Goal: Information Seeking & Learning: Learn about a topic

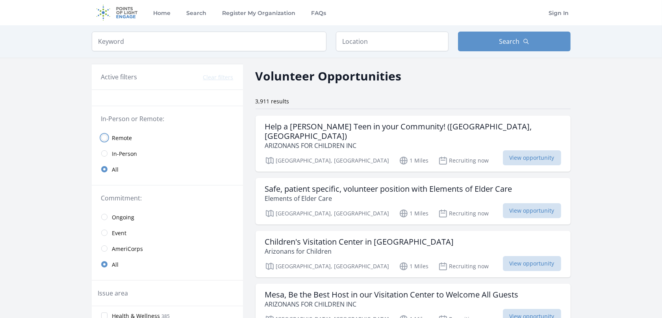
click at [104, 137] on input "radio" at bounding box center [104, 137] width 6 height 6
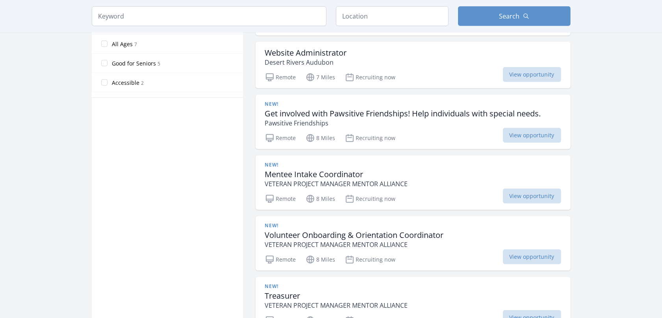
scroll to position [493, 0]
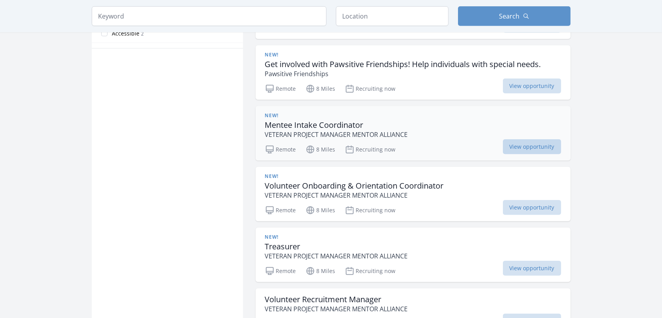
click at [527, 145] on span "View opportunity" at bounding box center [532, 146] width 58 height 15
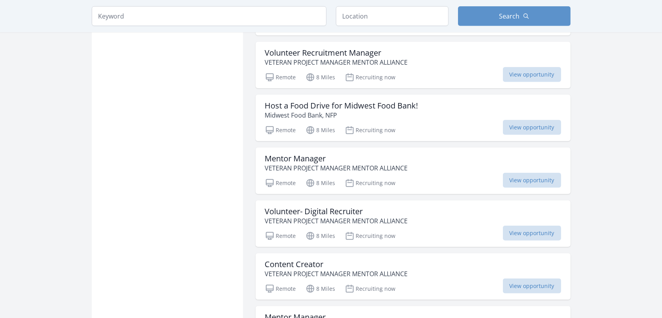
scroll to position [788, 0]
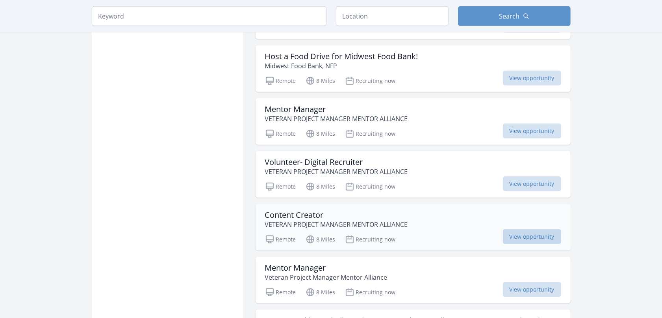
click at [537, 238] on span "View opportunity" at bounding box center [532, 236] width 58 height 15
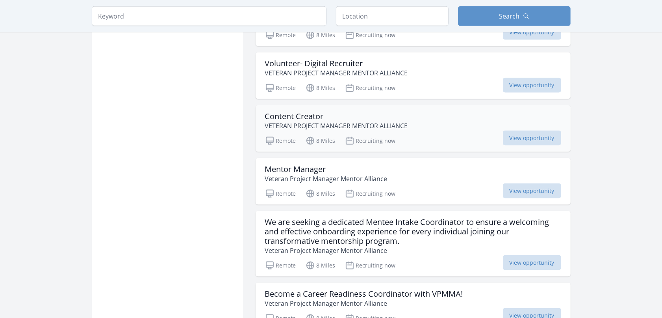
scroll to position [936, 0]
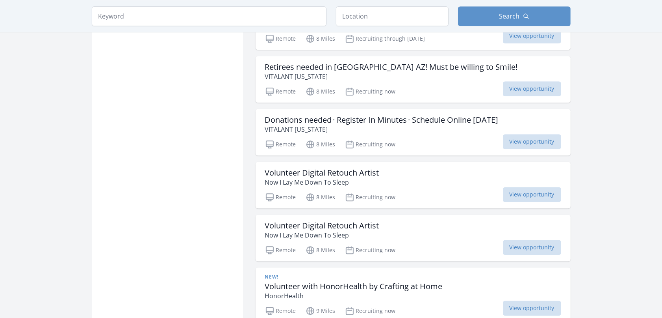
scroll to position [2069, 0]
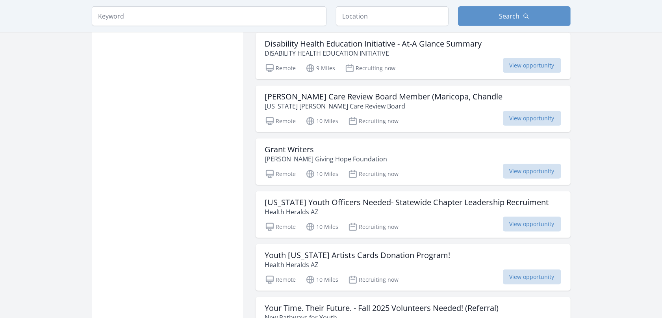
scroll to position [3054, 0]
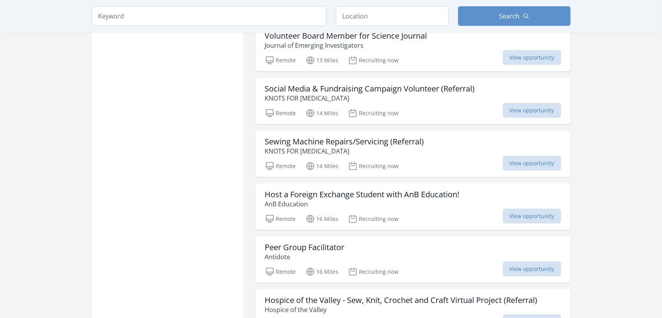
scroll to position [3497, 0]
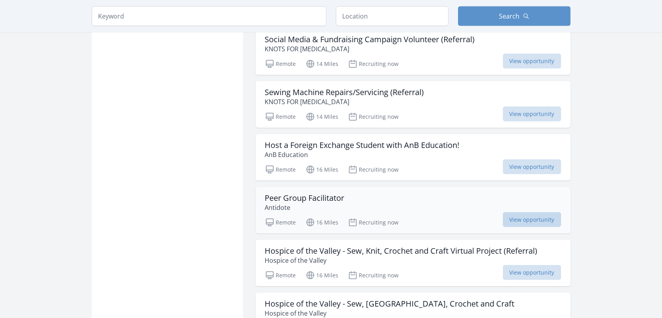
click at [531, 227] on span "View opportunity" at bounding box center [532, 219] width 58 height 15
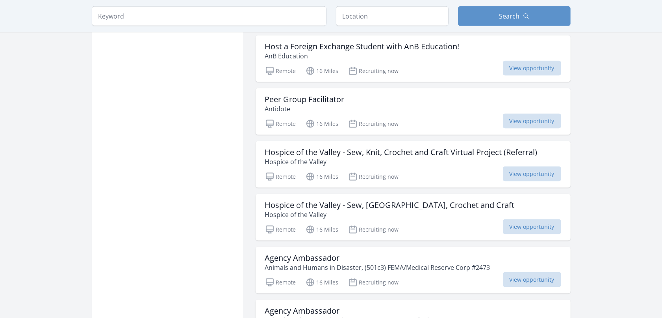
scroll to position [3645, 0]
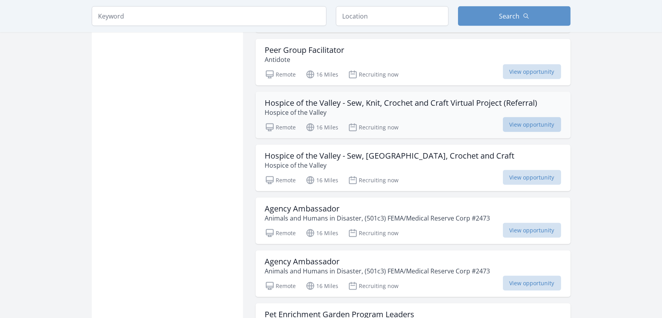
click at [535, 127] on span "View opportunity" at bounding box center [532, 124] width 58 height 15
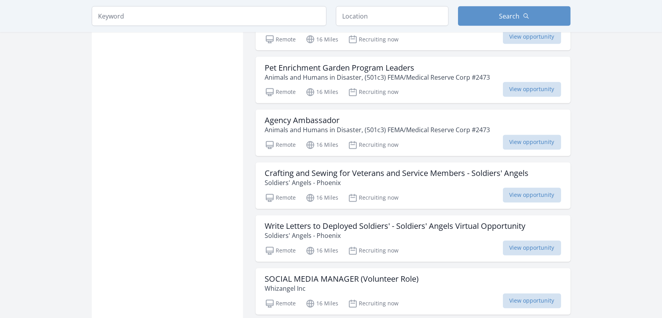
scroll to position [3989, 0]
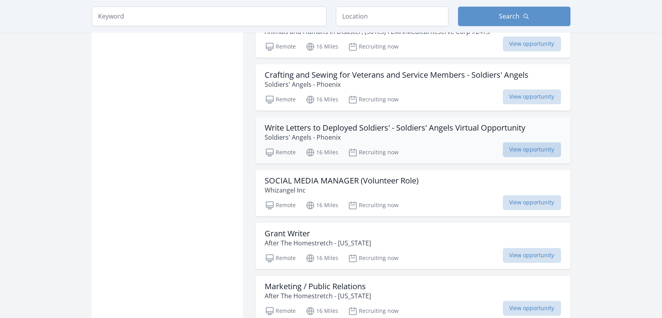
click at [532, 156] on span "View opportunity" at bounding box center [532, 149] width 58 height 15
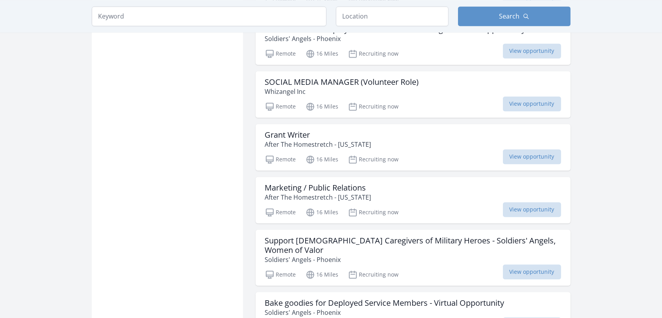
scroll to position [4186, 0]
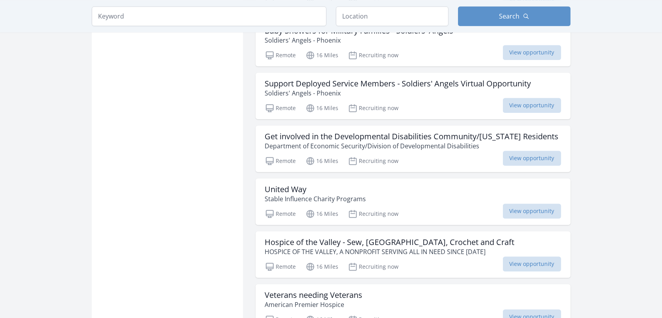
scroll to position [4679, 0]
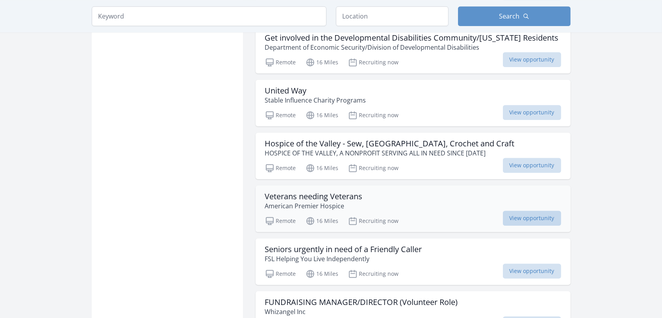
click at [544, 225] on span "View opportunity" at bounding box center [532, 217] width 58 height 15
click at [528, 119] on span "View opportunity" at bounding box center [532, 112] width 58 height 15
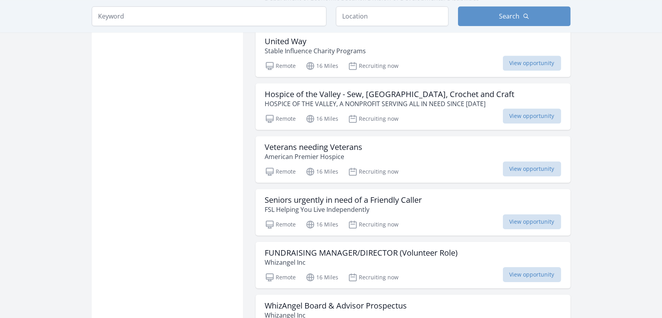
scroll to position [4777, 0]
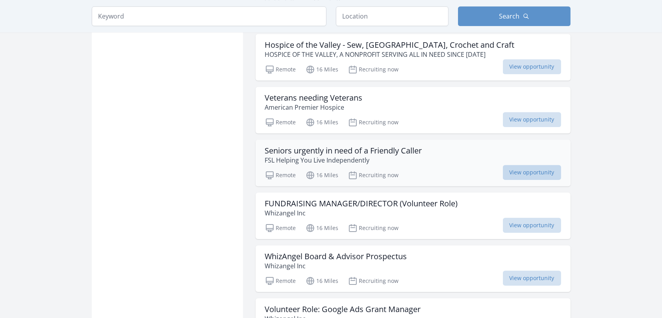
click at [529, 174] on span "View opportunity" at bounding box center [532, 172] width 58 height 15
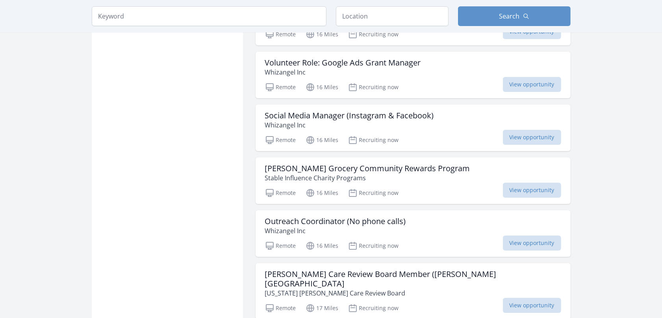
scroll to position [5122, 0]
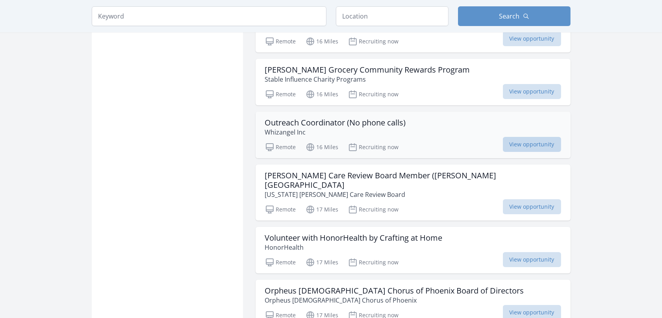
click at [542, 152] on span "View opportunity" at bounding box center [532, 144] width 58 height 15
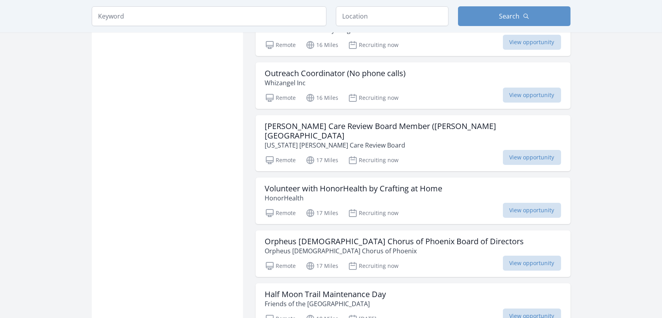
scroll to position [5221, 0]
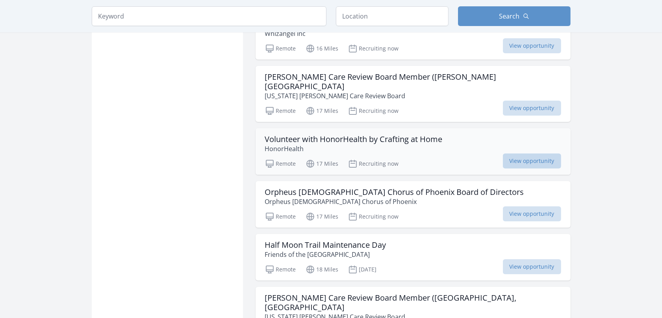
click at [541, 160] on span "View opportunity" at bounding box center [532, 160] width 58 height 15
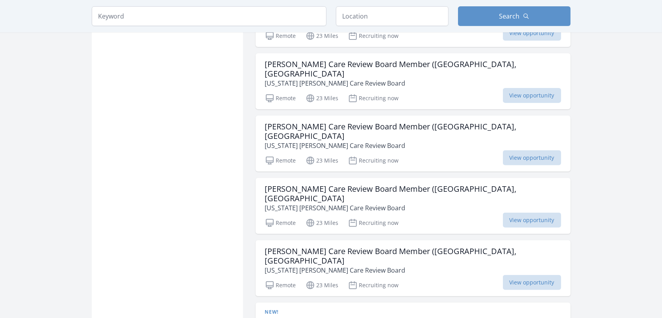
scroll to position [5565, 0]
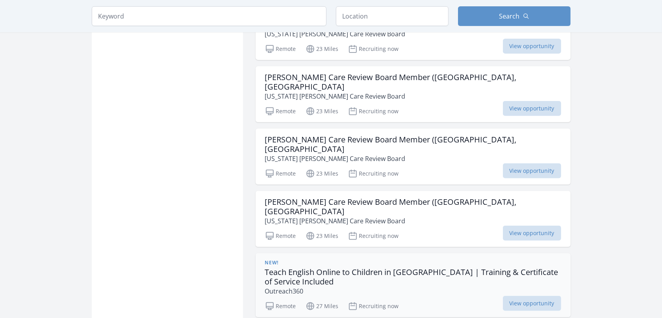
click at [352, 267] on h3 "Teach English Online to Children in Latin America | Training & Certificate of S…" at bounding box center [413, 276] width 296 height 19
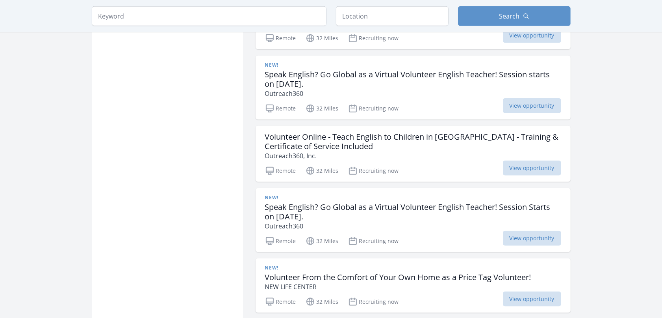
scroll to position [6058, 0]
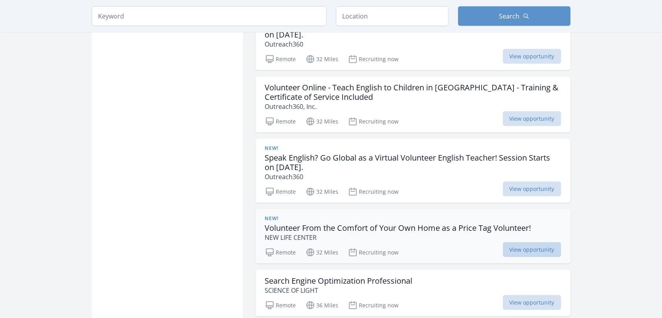
click at [540, 242] on span "View opportunity" at bounding box center [532, 249] width 58 height 15
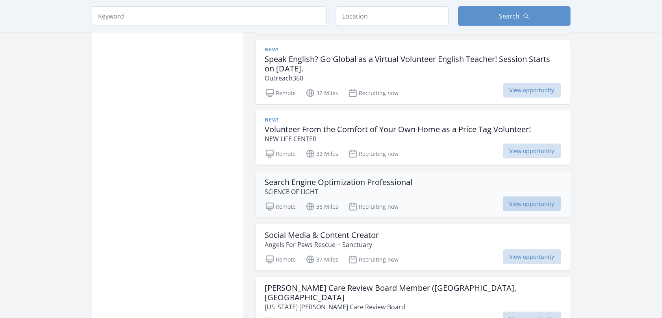
click at [526, 196] on span "View opportunity" at bounding box center [532, 203] width 58 height 15
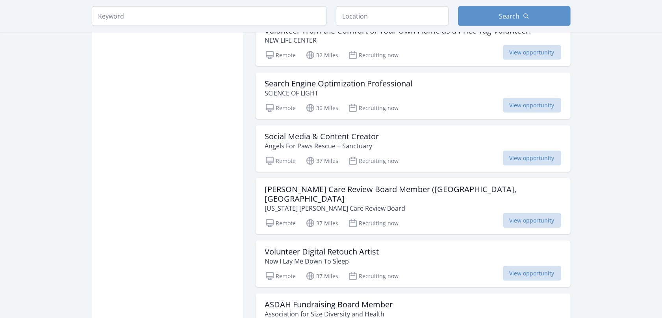
scroll to position [6353, 0]
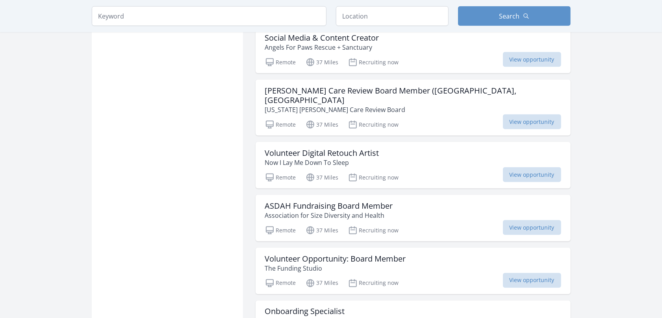
scroll to position [6403, 0]
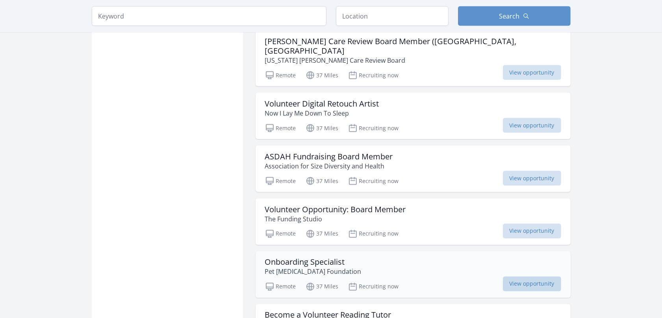
click at [518, 276] on span "View opportunity" at bounding box center [532, 283] width 58 height 15
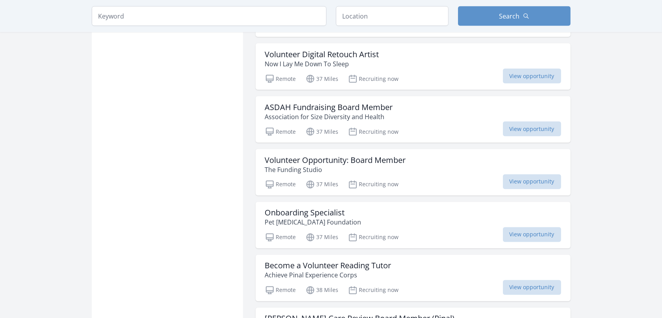
scroll to position [6501, 0]
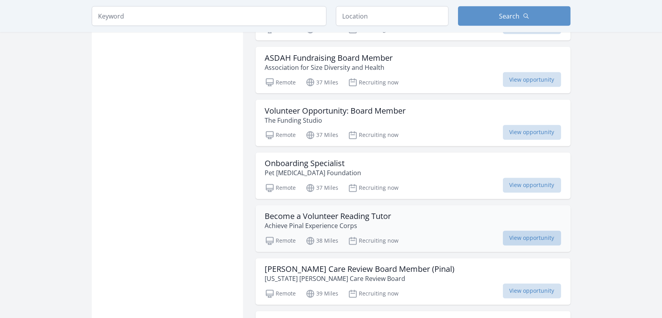
click at [539, 230] on span "View opportunity" at bounding box center [532, 237] width 58 height 15
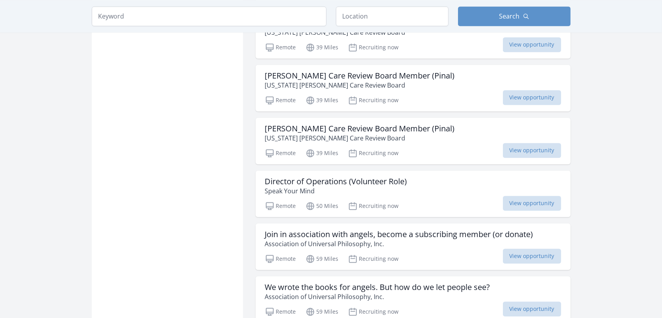
scroll to position [6797, 0]
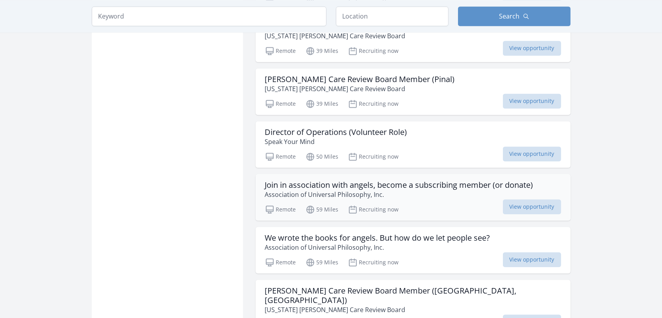
click at [317, 180] on h3 "Join in association with angels, become a subscribing member (or donate)" at bounding box center [399, 184] width 268 height 9
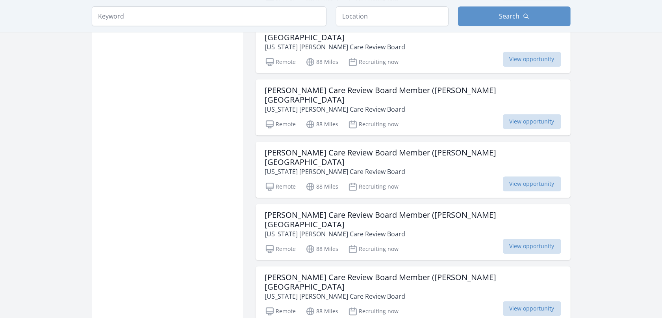
scroll to position [7437, 0]
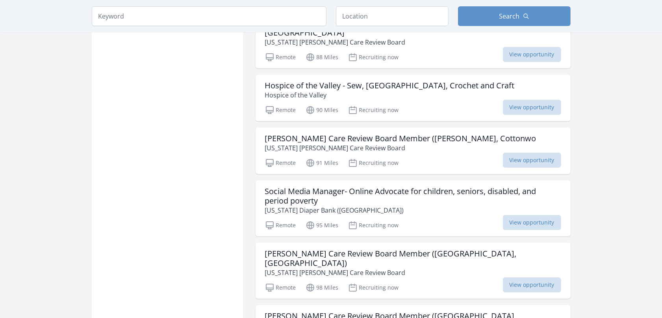
scroll to position [8028, 0]
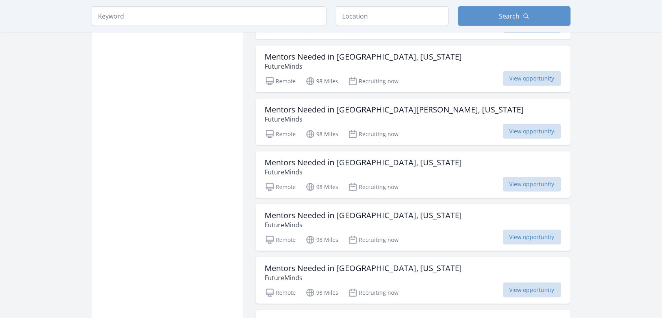
scroll to position [8570, 0]
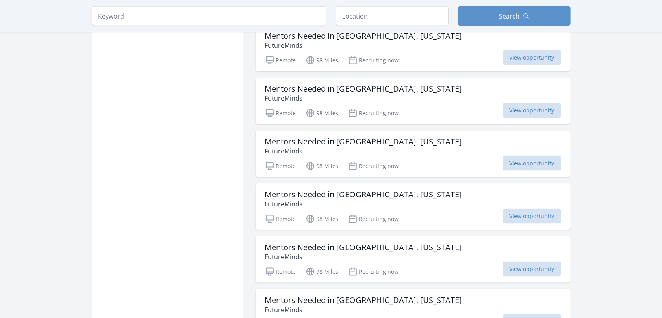
scroll to position [9013, 0]
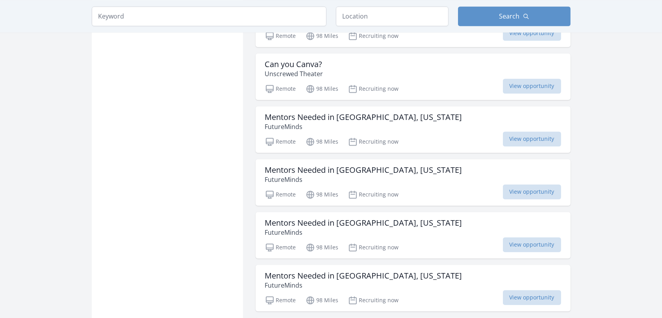
scroll to position [9407, 0]
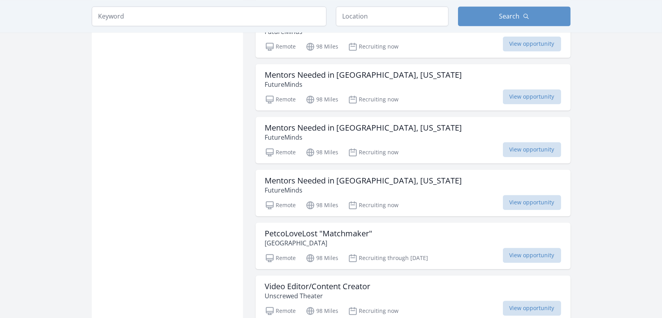
scroll to position [9456, 0]
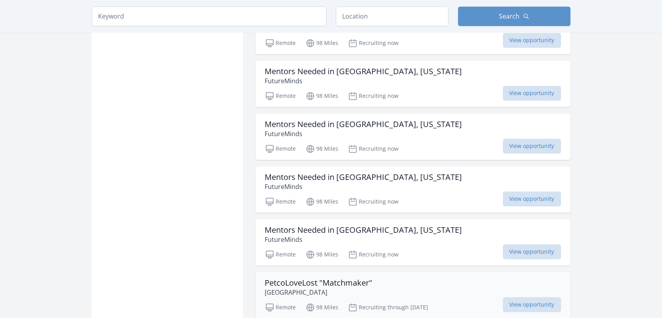
click at [335, 278] on h3 "PetcoLoveLost "Matchmaker"" at bounding box center [319, 282] width 108 height 9
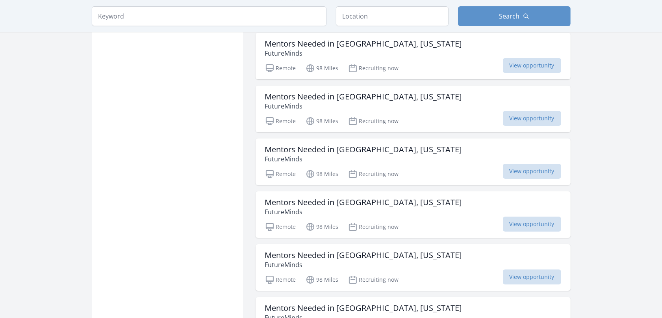
scroll to position [10638, 0]
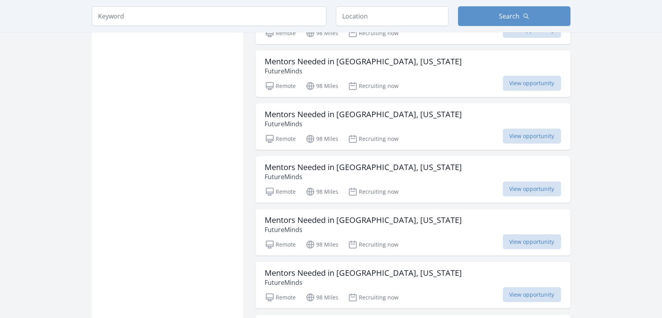
scroll to position [10835, 0]
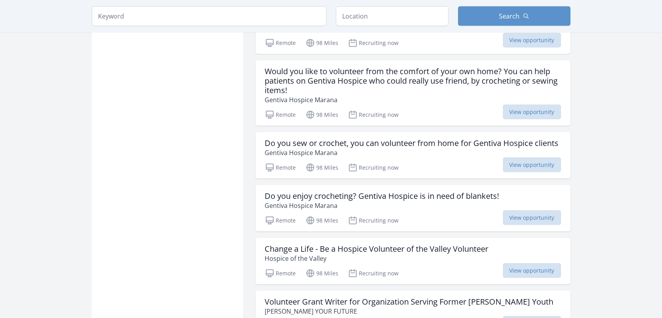
scroll to position [11673, 0]
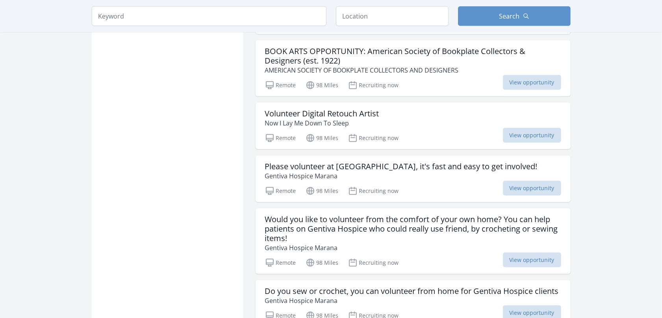
scroll to position [11328, 0]
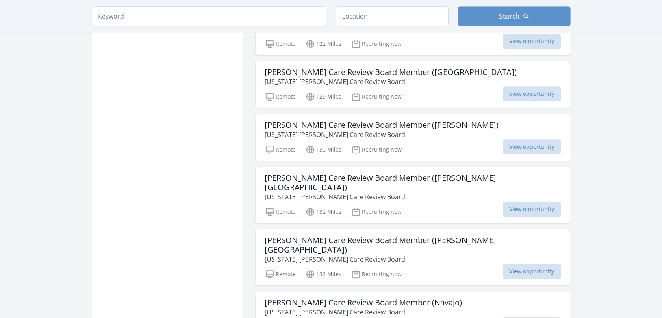
scroll to position [12756, 0]
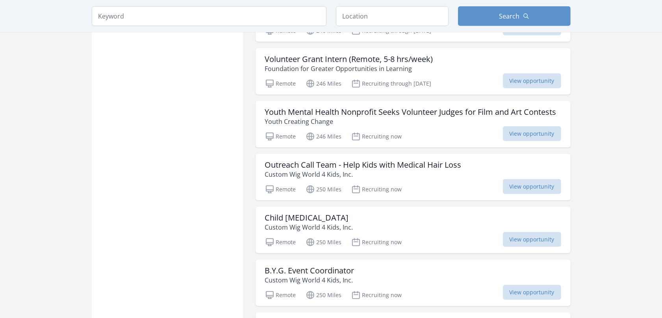
scroll to position [13889, 0]
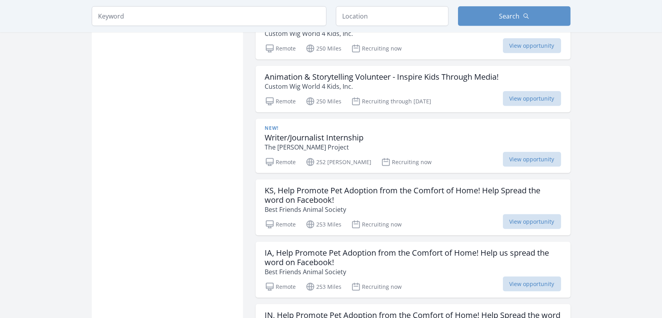
scroll to position [14135, 0]
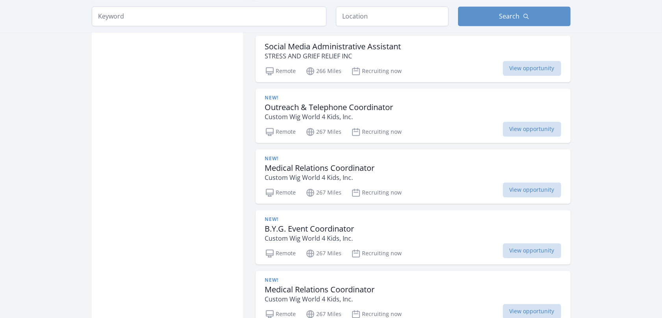
scroll to position [14726, 0]
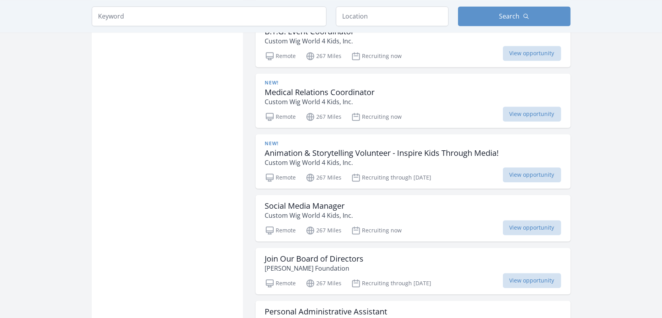
scroll to position [14923, 0]
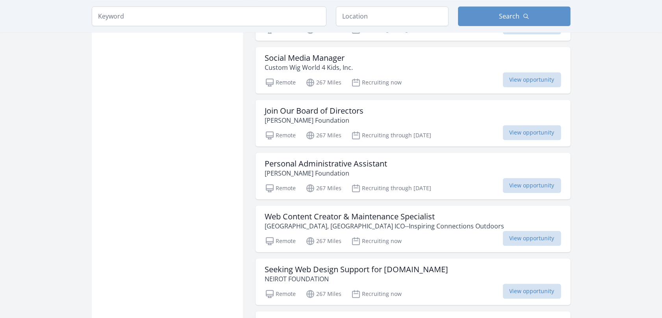
scroll to position [15022, 0]
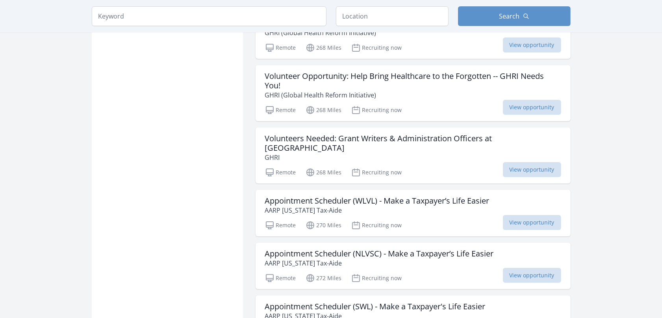
scroll to position [16056, 0]
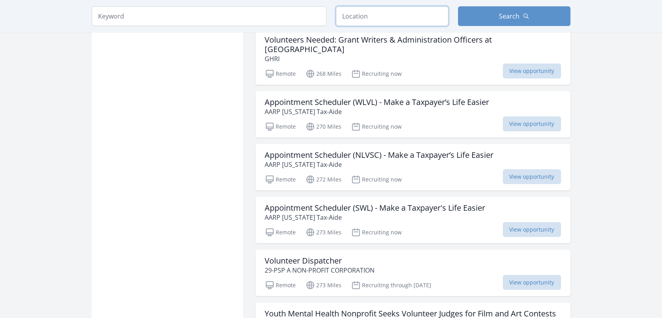
click at [385, 19] on input "text" at bounding box center [392, 16] width 113 height 20
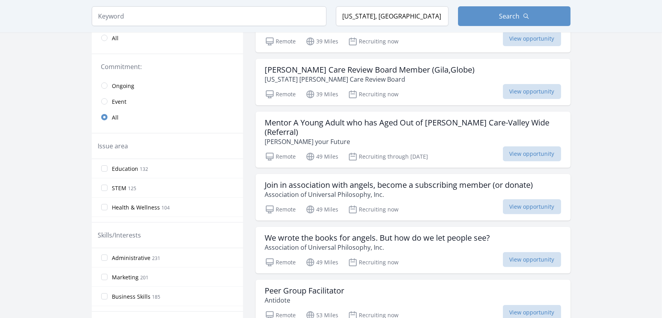
scroll to position [270, 0]
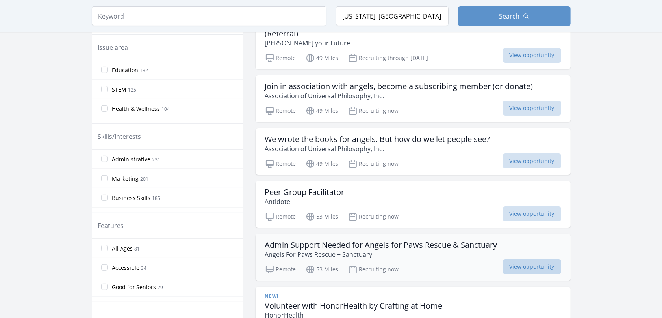
click at [515, 259] on span "View opportunity" at bounding box center [532, 266] width 58 height 15
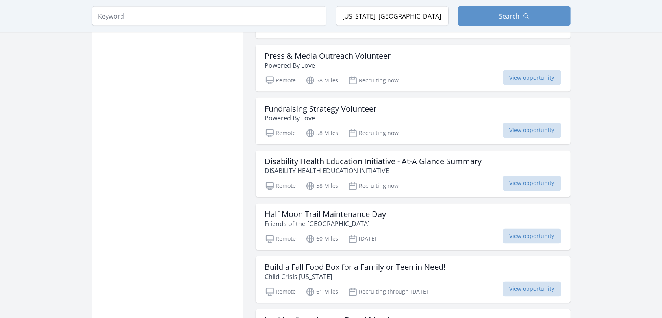
scroll to position [1255, 0]
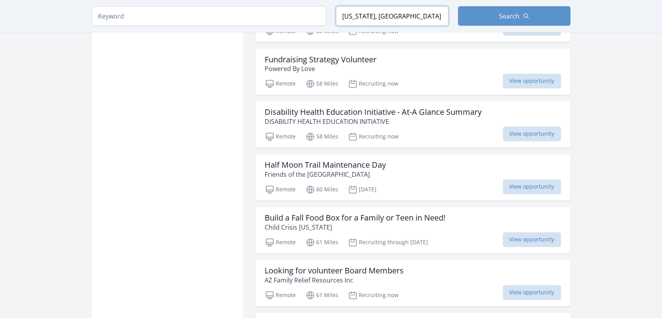
click at [344, 18] on input "Arizona, USA" at bounding box center [392, 16] width 113 height 20
click at [502, 17] on span "Search" at bounding box center [510, 15] width 20 height 9
click at [355, 17] on input "mesa, Arizona, USA" at bounding box center [392, 16] width 113 height 20
type input "Mesa, Arizona, USA"
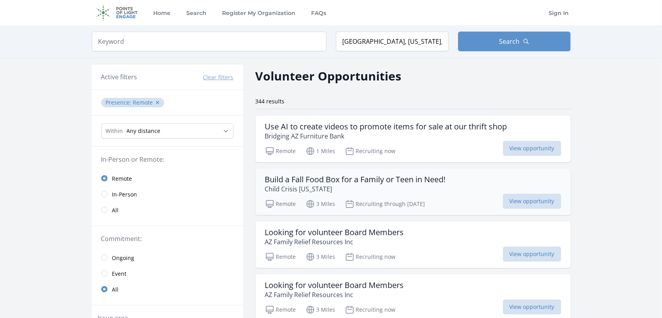
scroll to position [99, 0]
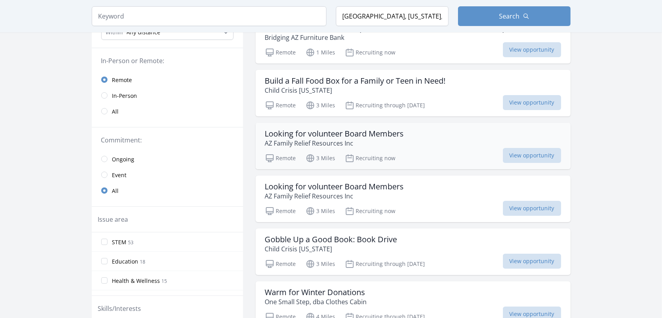
click at [351, 135] on h3 "Looking for volunteer Board Members" at bounding box center [334, 133] width 139 height 9
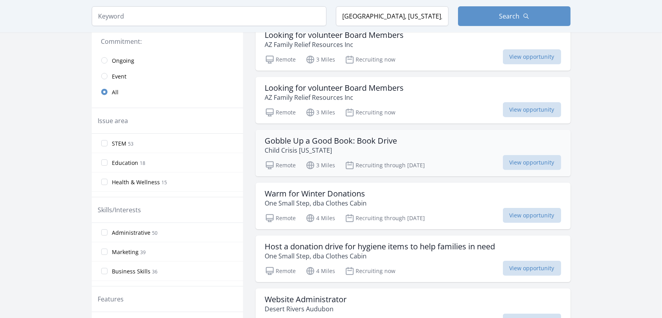
click at [341, 144] on h3 "Gobble Up a Good Book: Book Drive" at bounding box center [331, 140] width 132 height 9
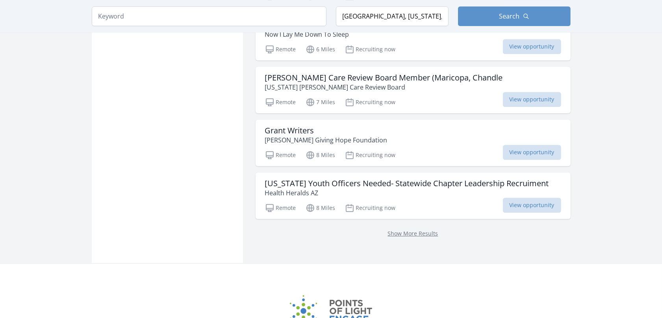
scroll to position [2118, 0]
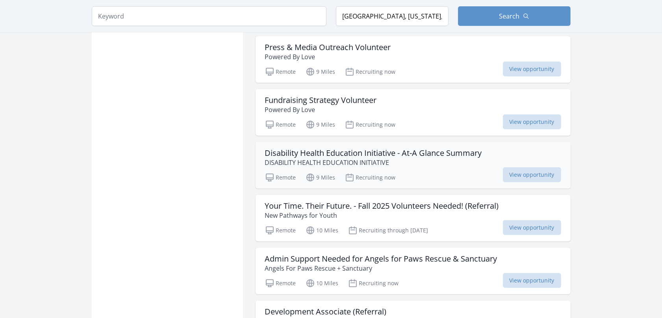
scroll to position [3103, 0]
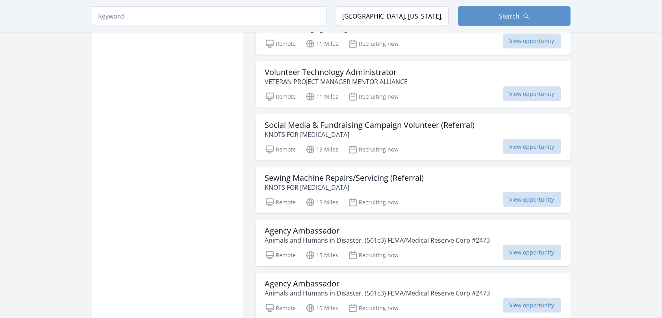
scroll to position [3448, 0]
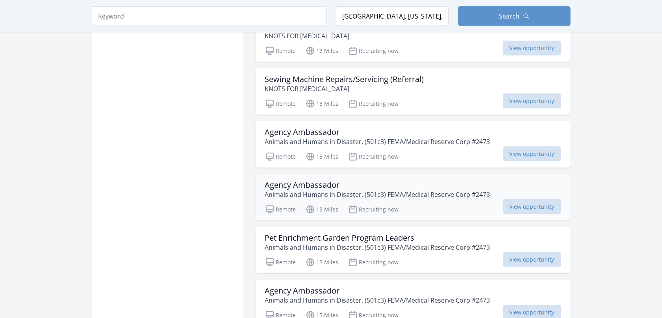
click at [424, 190] on h3 "Agency Ambassador" at bounding box center [377, 184] width 225 height 9
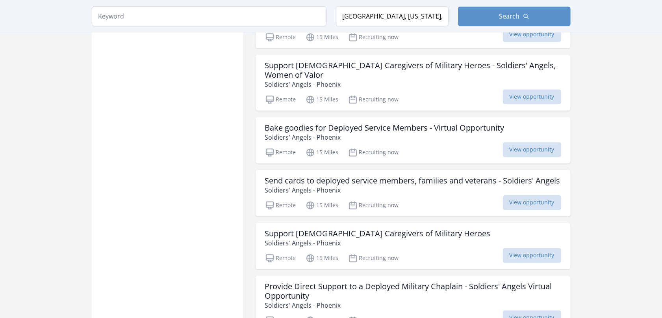
scroll to position [4137, 0]
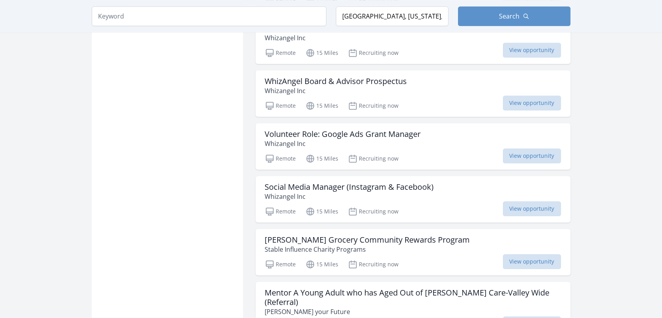
scroll to position [4777, 0]
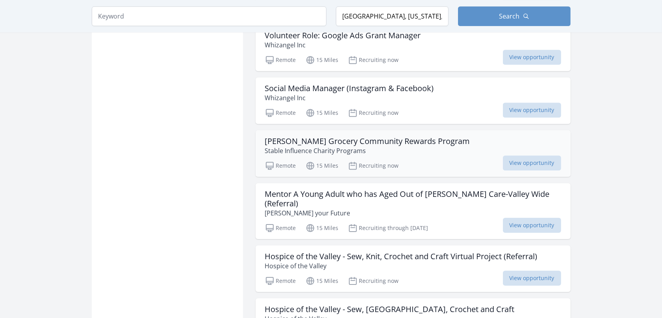
click at [381, 155] on p "Stable Influence Charity Programs" at bounding box center [367, 150] width 205 height 9
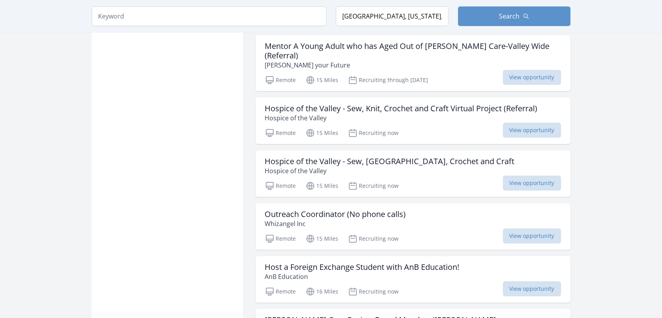
scroll to position [4974, 0]
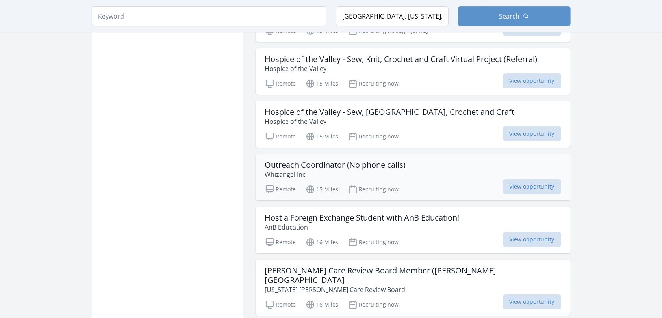
click at [383, 186] on div "Outreach Coordinator (No phone calls) Whizangel Inc Remote 15 Miles Recruiting …" at bounding box center [413, 177] width 315 height 46
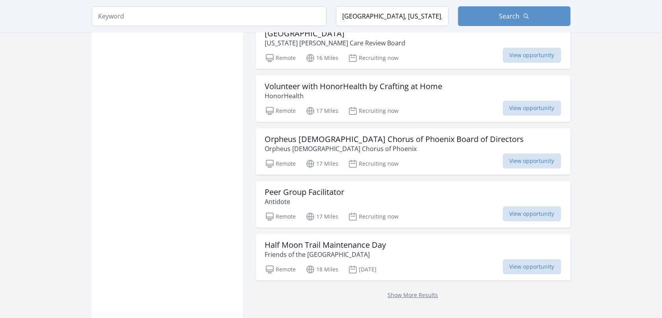
scroll to position [5270, 0]
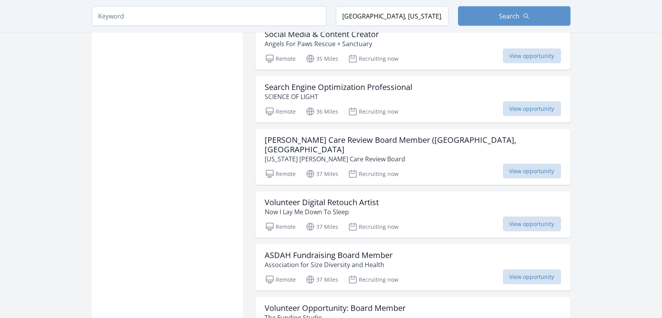
scroll to position [6452, 0]
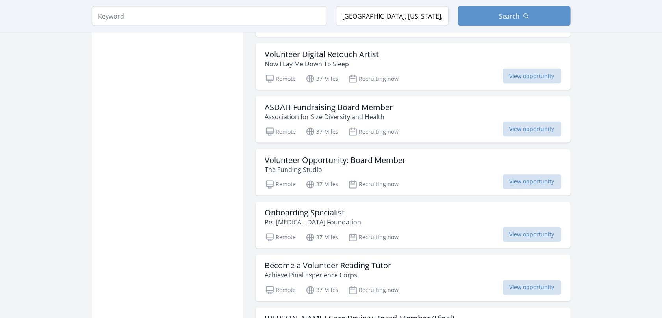
scroll to position [6600, 0]
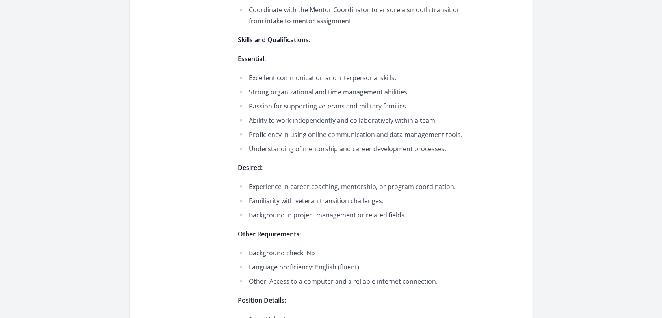
scroll to position [493, 0]
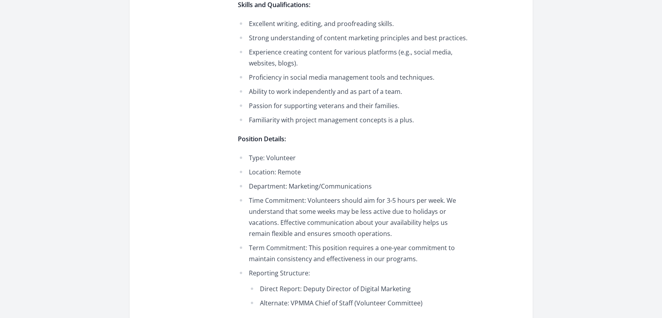
scroll to position [591, 0]
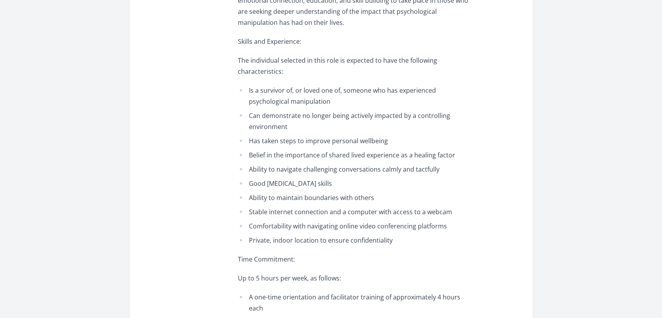
scroll to position [345, 0]
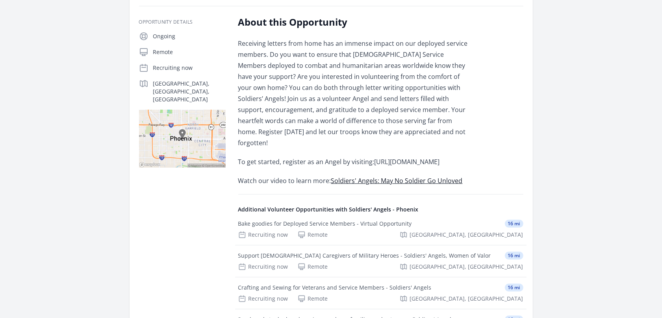
scroll to position [246, 0]
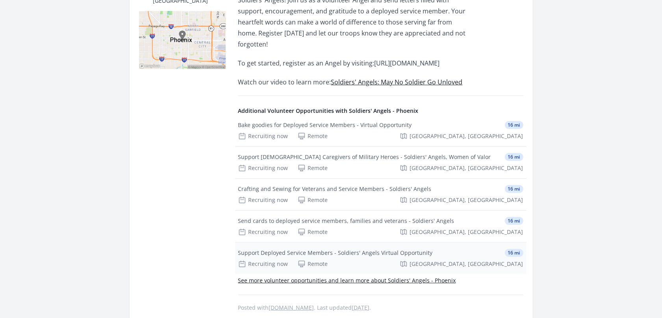
click at [384, 255] on div "Support Deployed Service Members - Soldiers' Angels Virtual Opportunity" at bounding box center [335, 253] width 195 height 8
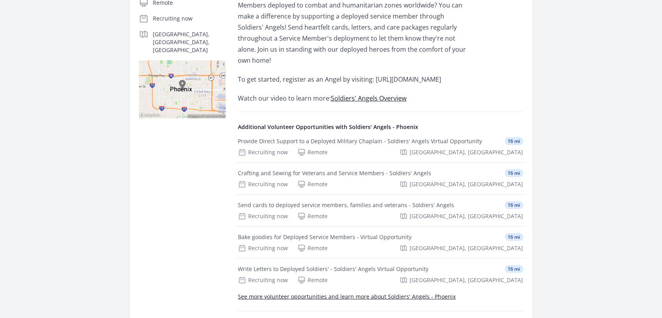
scroll to position [296, 0]
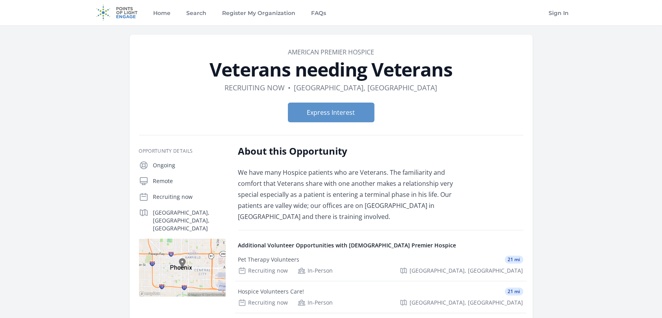
scroll to position [99, 0]
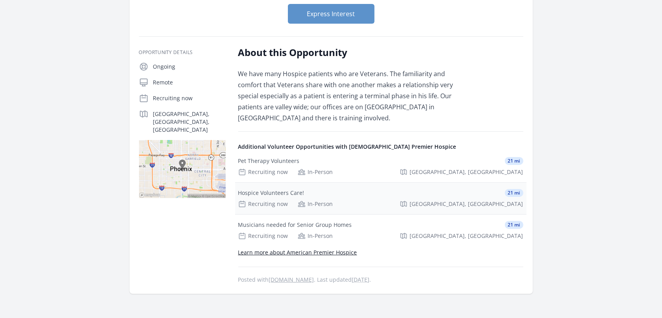
click at [271, 191] on div "Hospice Volunteers Care!" at bounding box center [271, 193] width 66 height 8
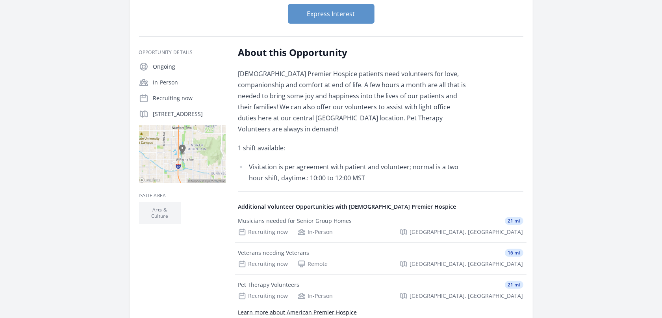
scroll to position [148, 0]
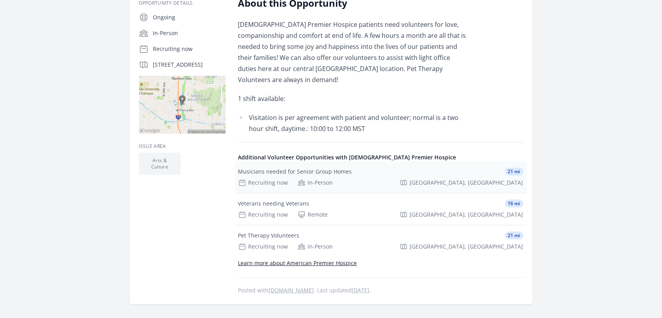
click at [288, 167] on div "Musicians needed for Senior Group Homes" at bounding box center [295, 171] width 114 height 8
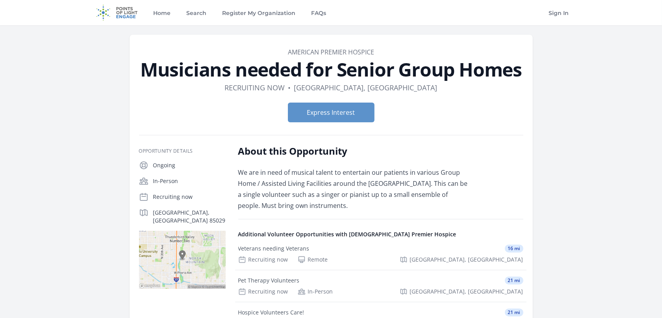
scroll to position [99, 0]
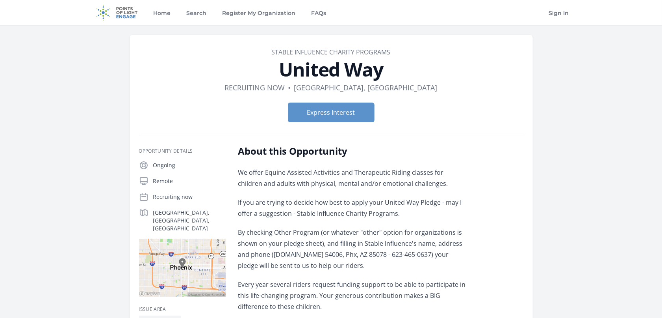
scroll to position [49, 0]
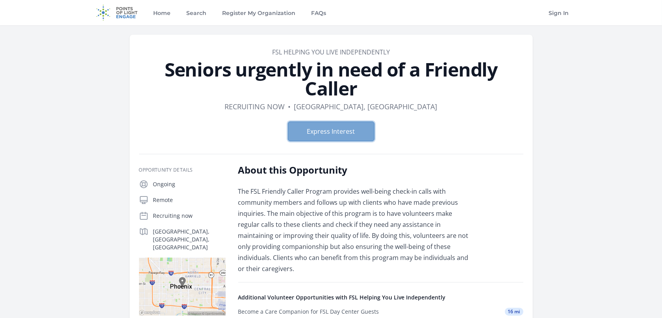
click at [335, 132] on button "Express Interest" at bounding box center [331, 131] width 87 height 20
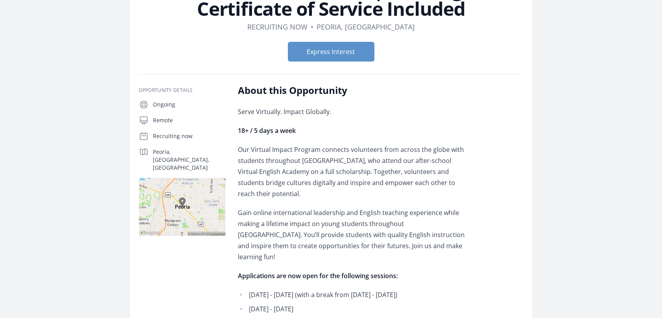
scroll to position [49, 0]
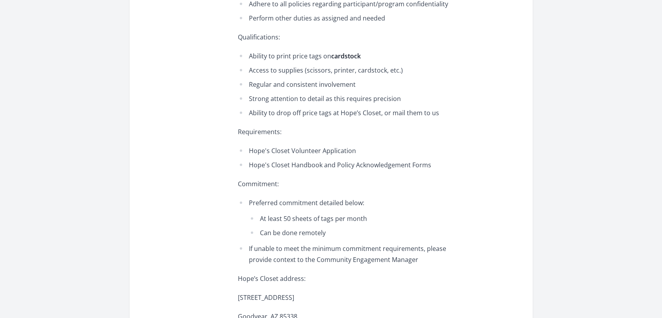
scroll to position [640, 0]
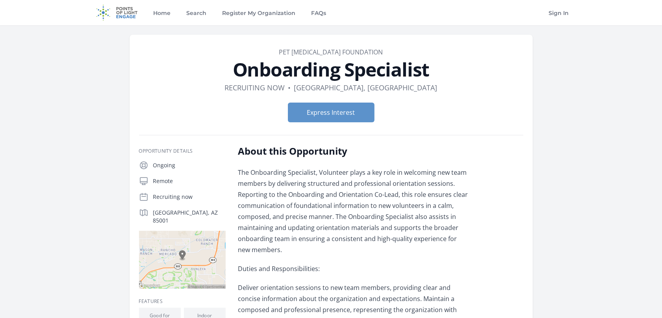
scroll to position [99, 0]
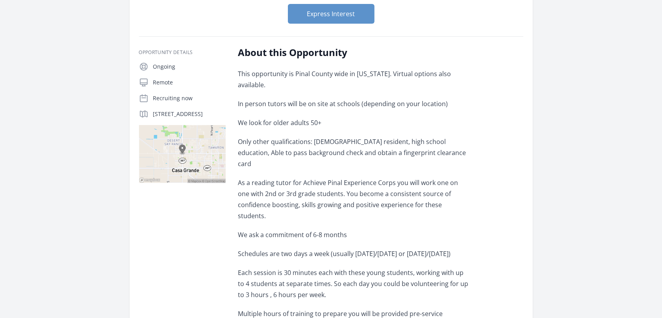
scroll to position [148, 0]
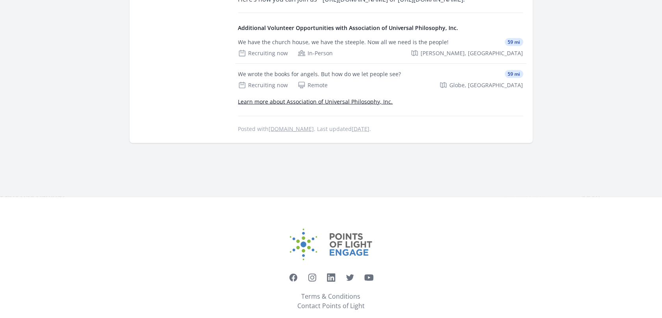
scroll to position [985, 0]
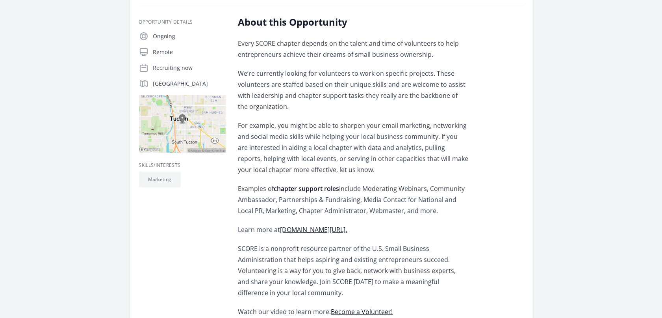
scroll to position [197, 0]
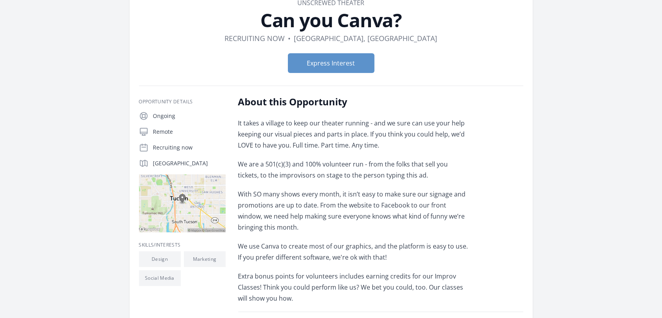
scroll to position [148, 0]
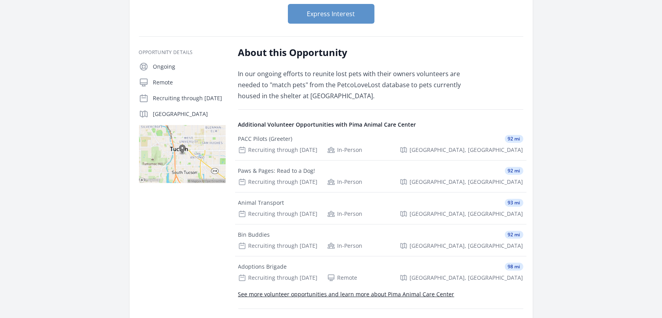
scroll to position [49, 0]
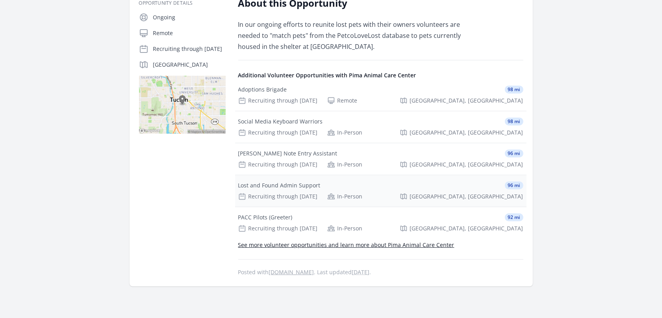
click at [296, 189] on div "Lost and Found Admin Support" at bounding box center [279, 185] width 82 height 8
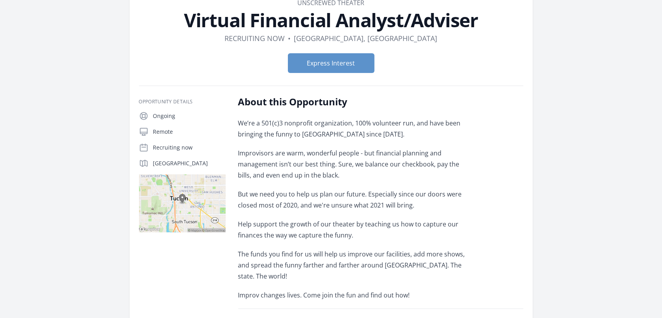
scroll to position [148, 0]
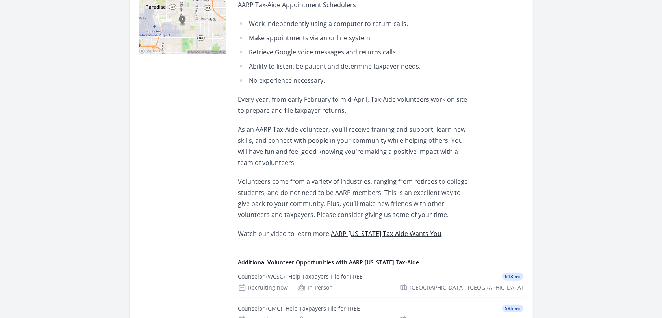
scroll to position [99, 0]
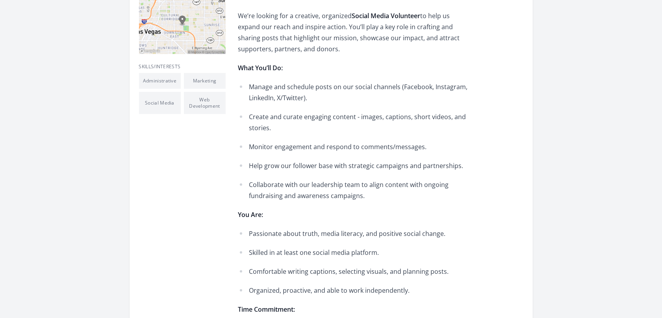
scroll to position [296, 0]
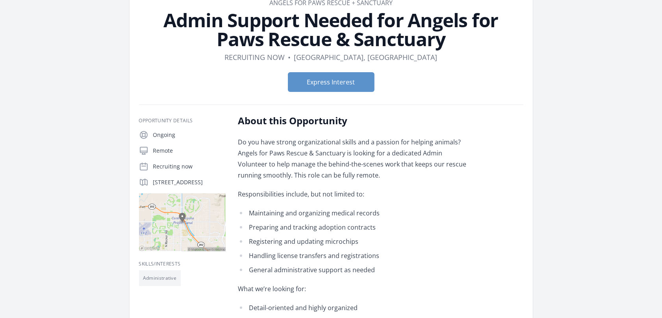
scroll to position [99, 0]
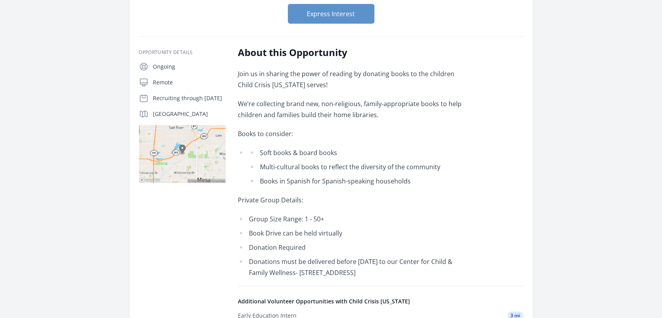
scroll to position [148, 0]
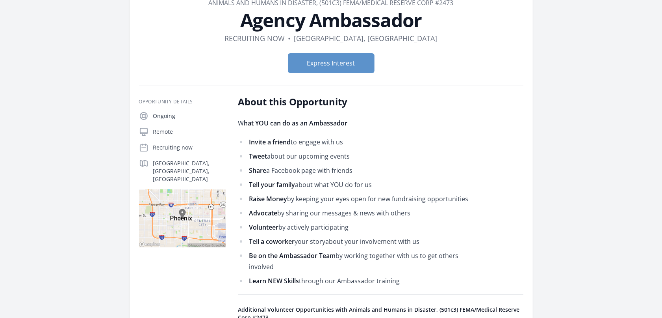
scroll to position [148, 0]
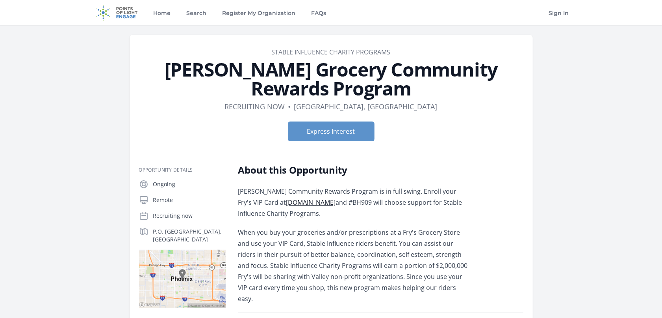
scroll to position [99, 0]
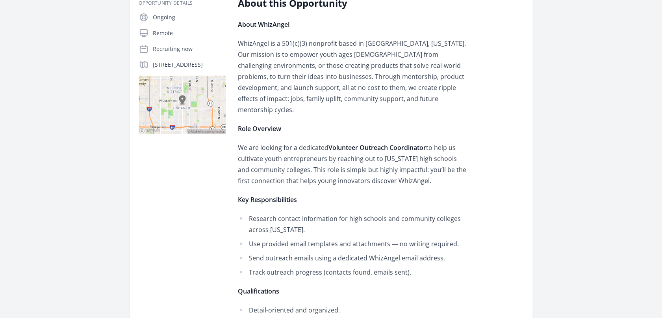
scroll to position [246, 0]
